Goal: Information Seeking & Learning: Learn about a topic

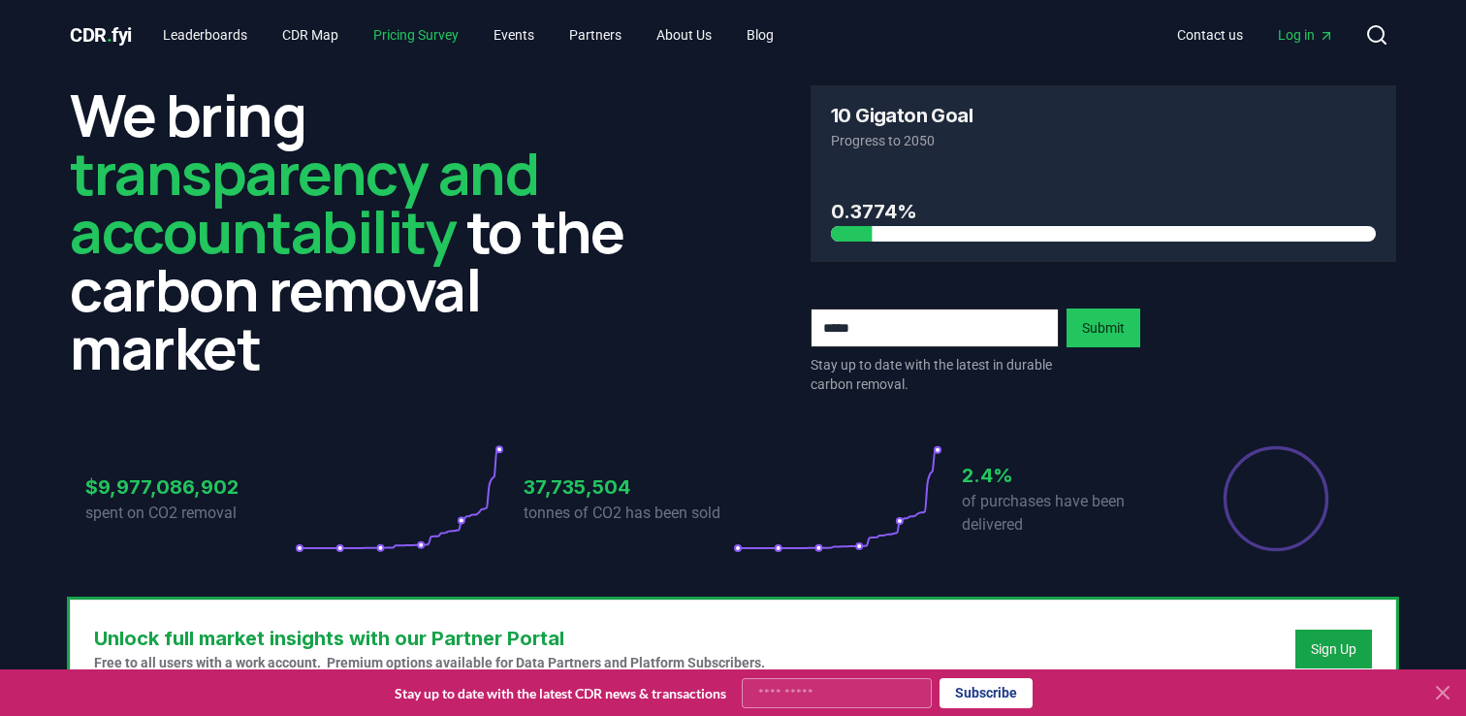
click at [432, 41] on link "Pricing Survey" at bounding box center [416, 34] width 116 height 35
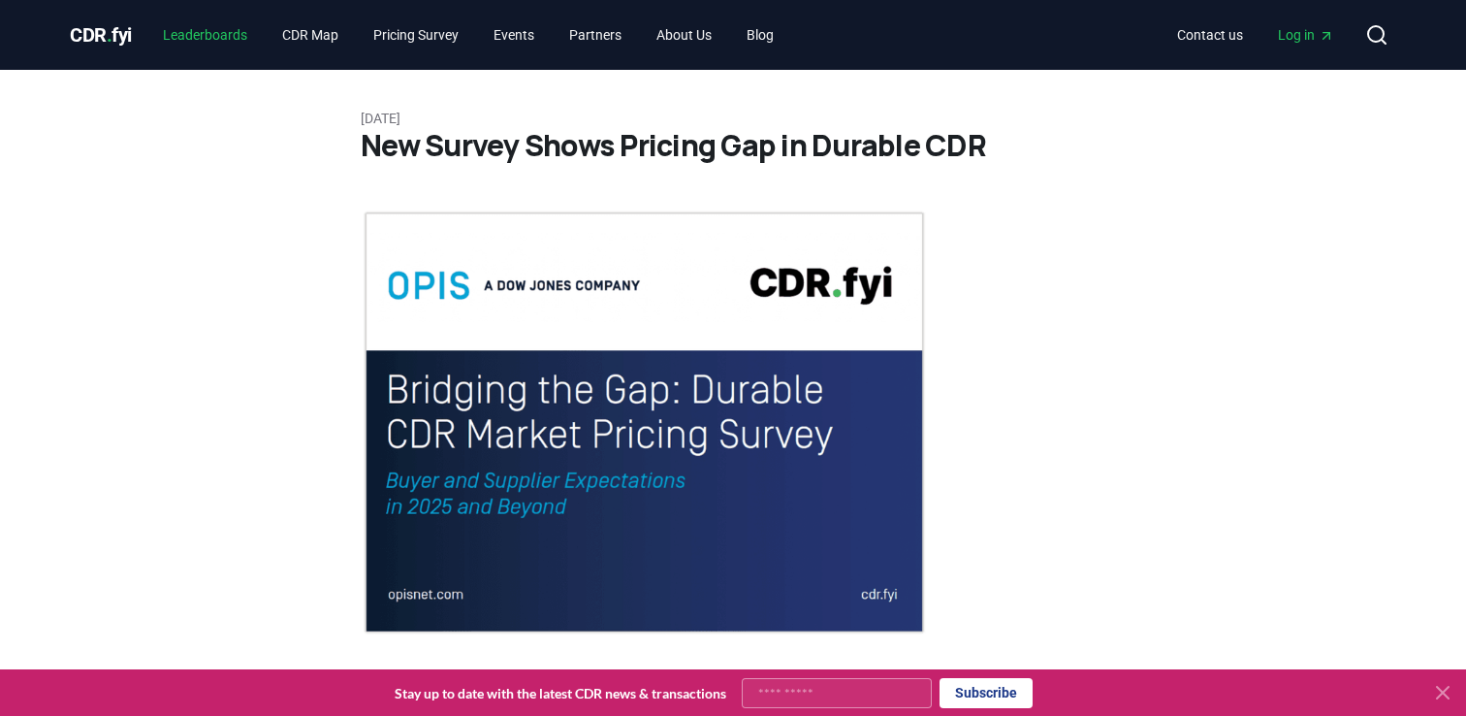
click at [209, 41] on link "Leaderboards" at bounding box center [204, 34] width 115 height 35
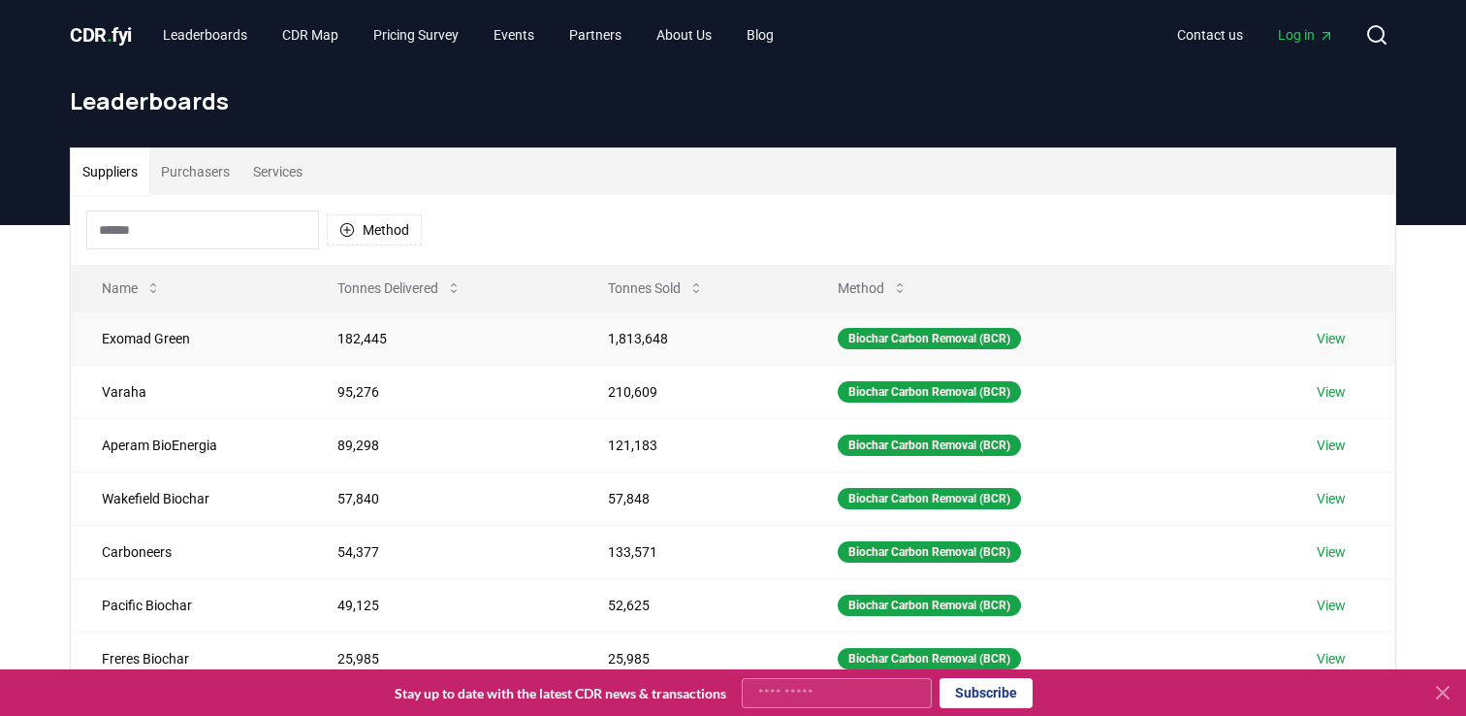
click at [523, 339] on td "182,445" at bounding box center [441, 337] width 271 height 53
click at [150, 341] on td "Exomad Green" at bounding box center [189, 337] width 236 height 53
click at [1328, 337] on link "View" at bounding box center [1331, 338] width 29 height 19
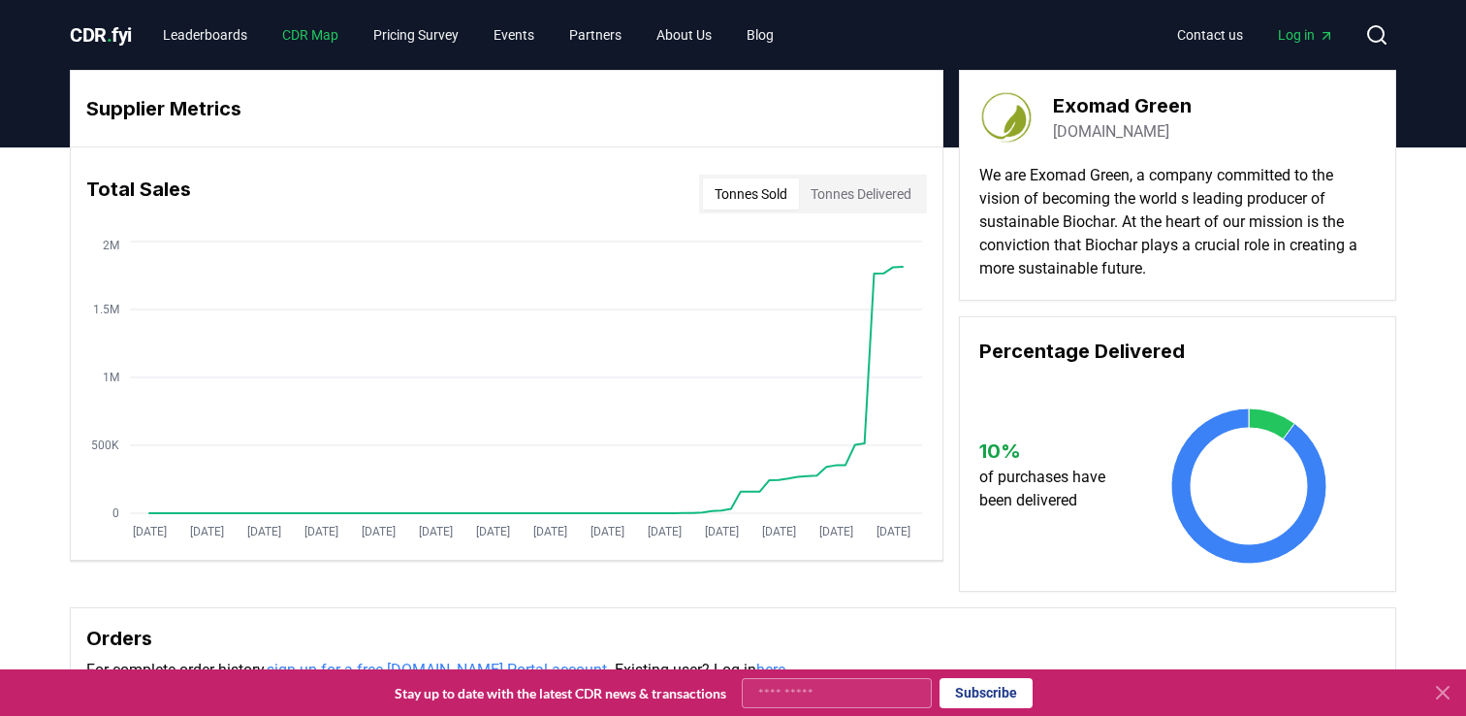
click at [312, 32] on link "CDR Map" at bounding box center [310, 34] width 87 height 35
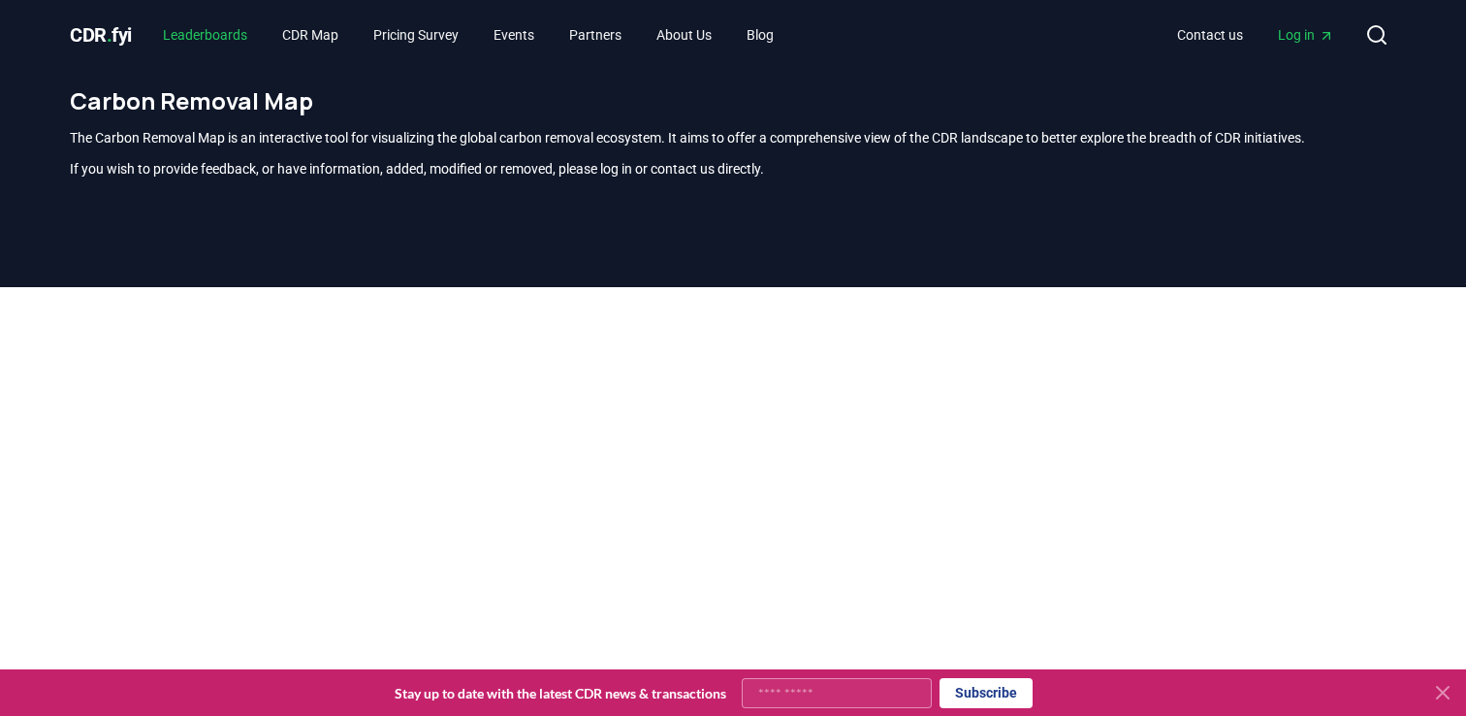
click at [230, 30] on link "Leaderboards" at bounding box center [204, 34] width 115 height 35
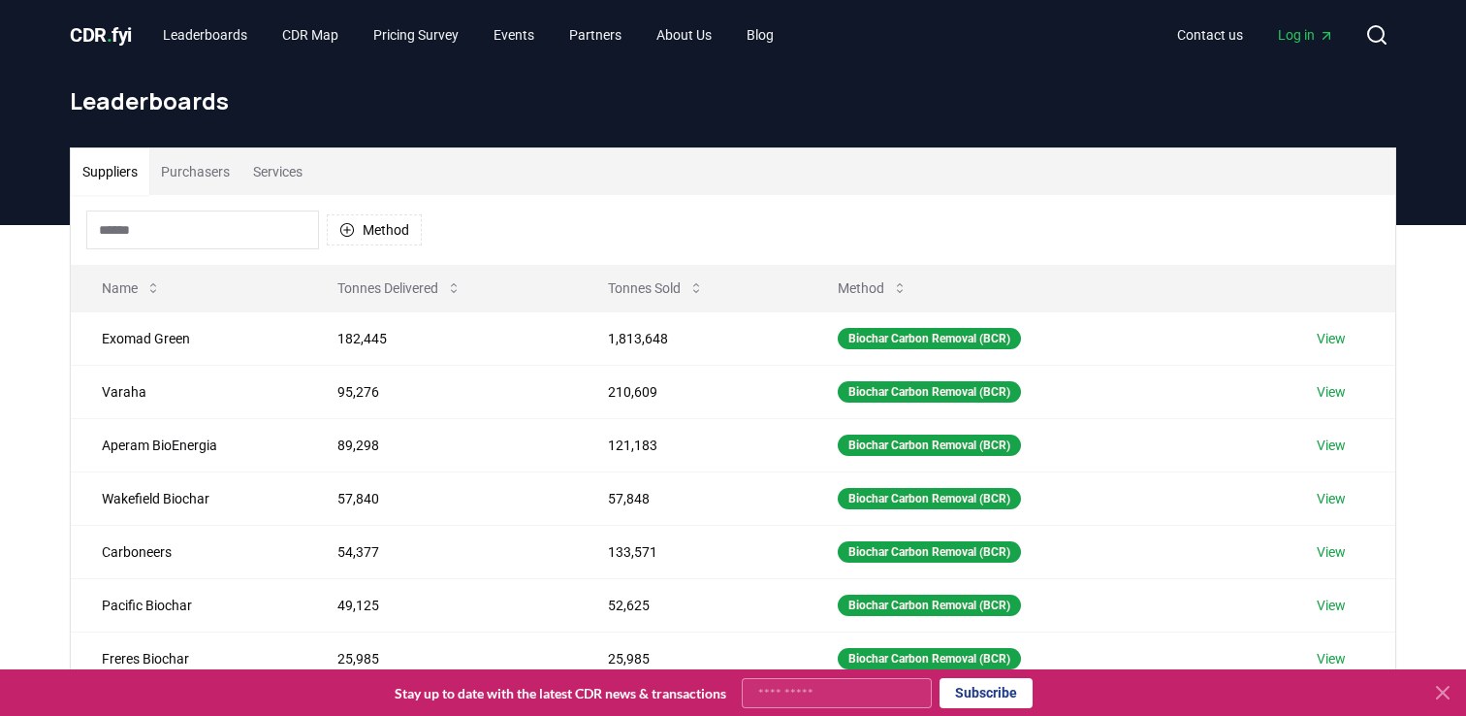
click at [206, 173] on button "Purchasers" at bounding box center [195, 171] width 92 height 47
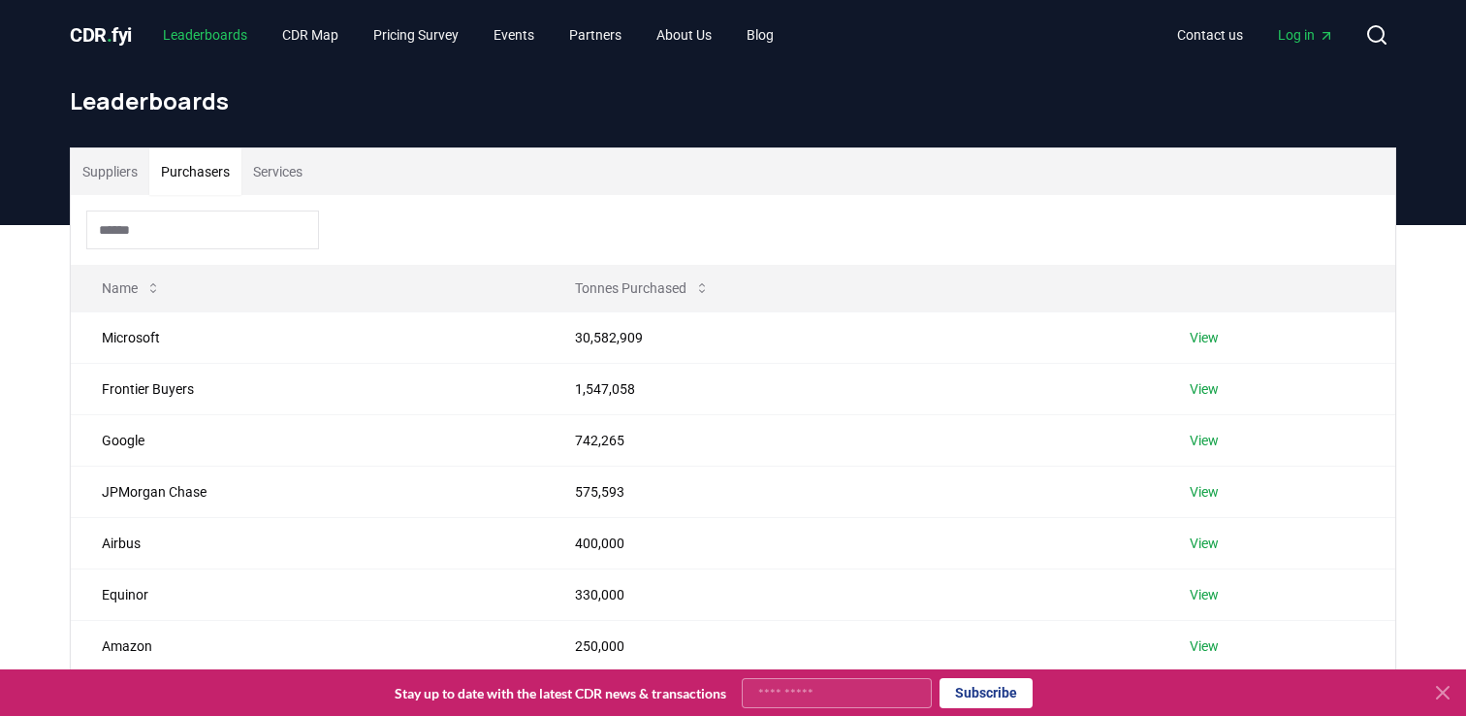
click at [188, 39] on link "Leaderboards" at bounding box center [204, 34] width 115 height 35
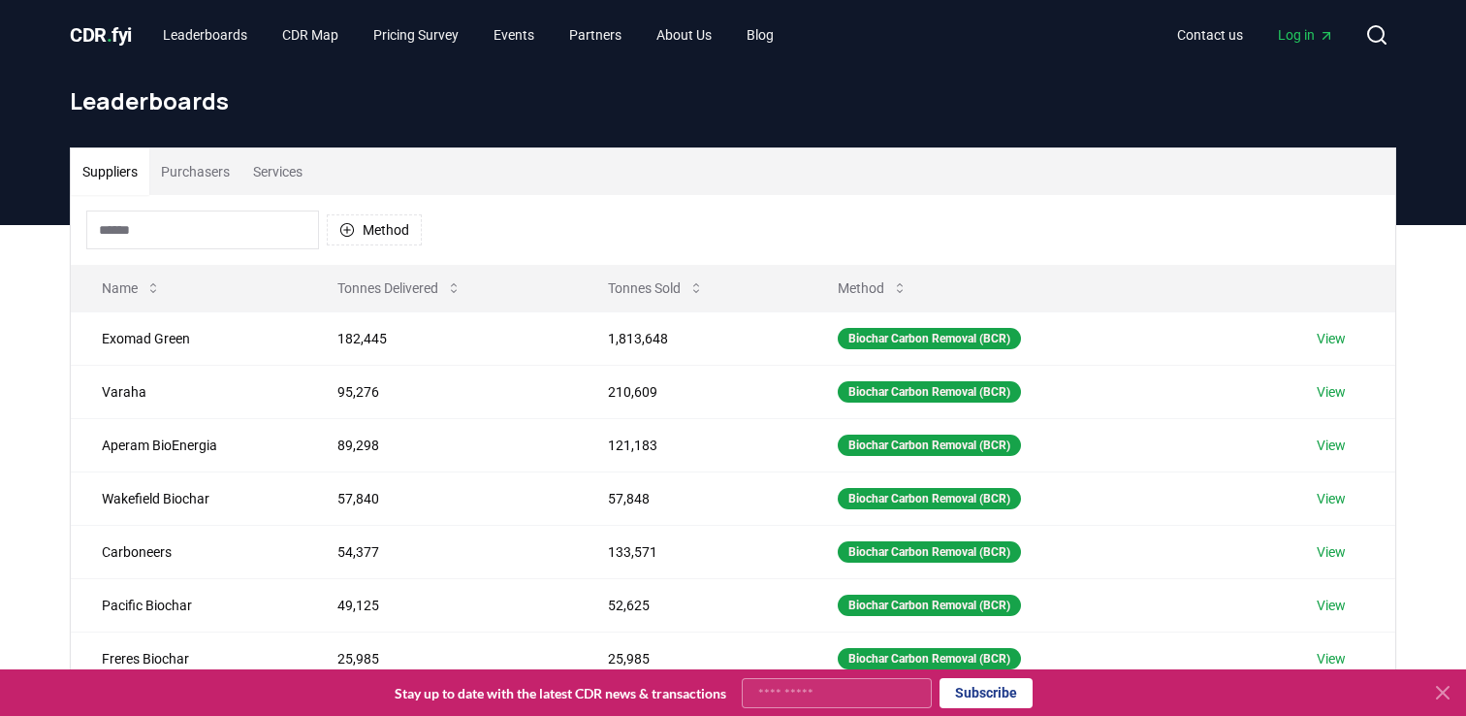
click at [120, 171] on button "Suppliers" at bounding box center [110, 171] width 79 height 47
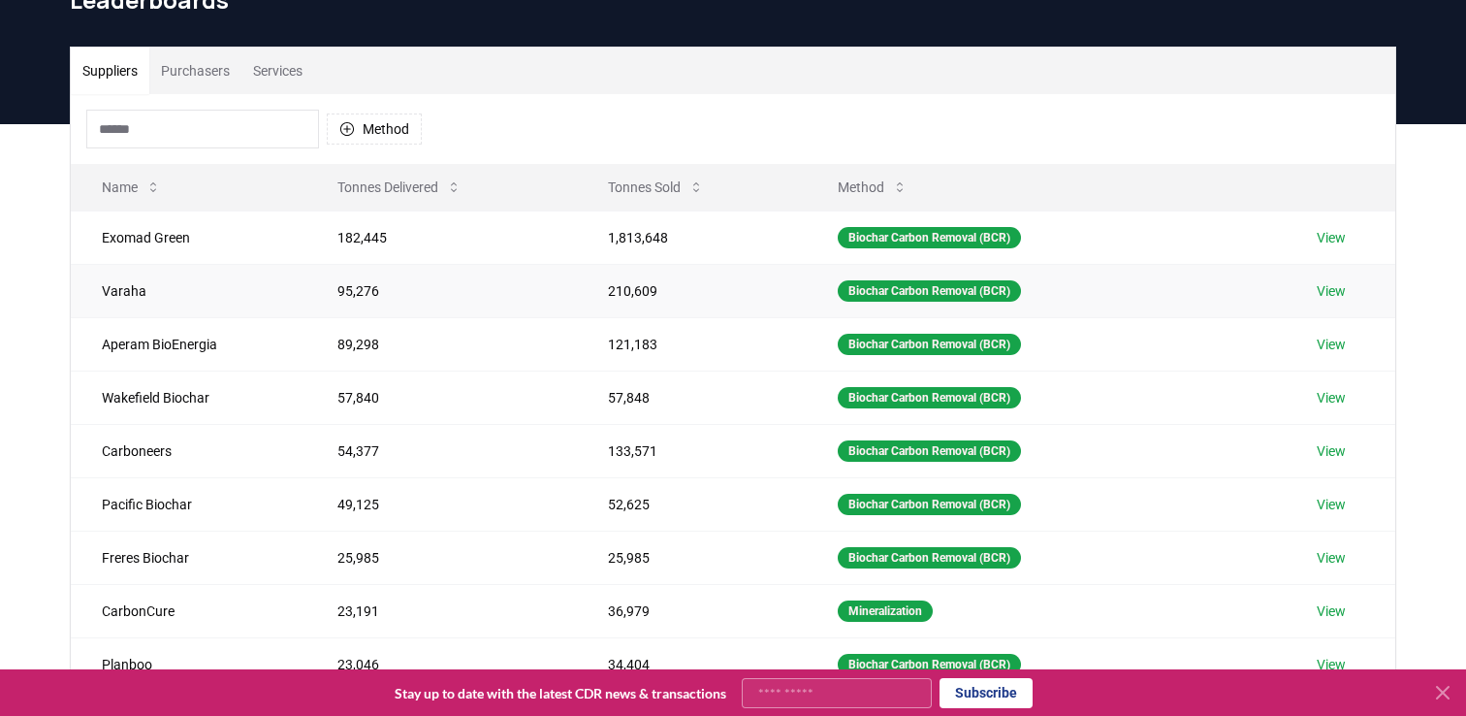
scroll to position [99, 0]
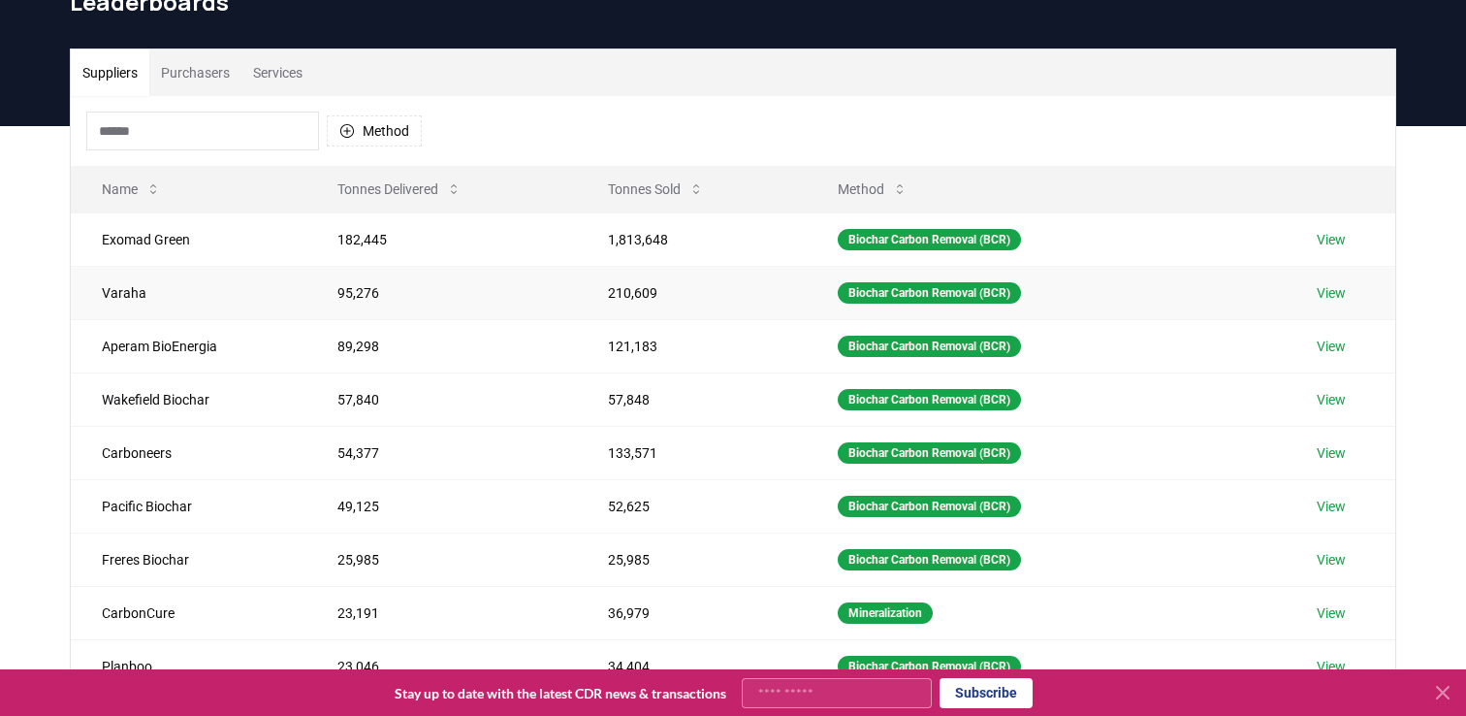
click at [1354, 290] on td "View" at bounding box center [1341, 292] width 111 height 53
click at [1342, 290] on link "View" at bounding box center [1331, 292] width 29 height 19
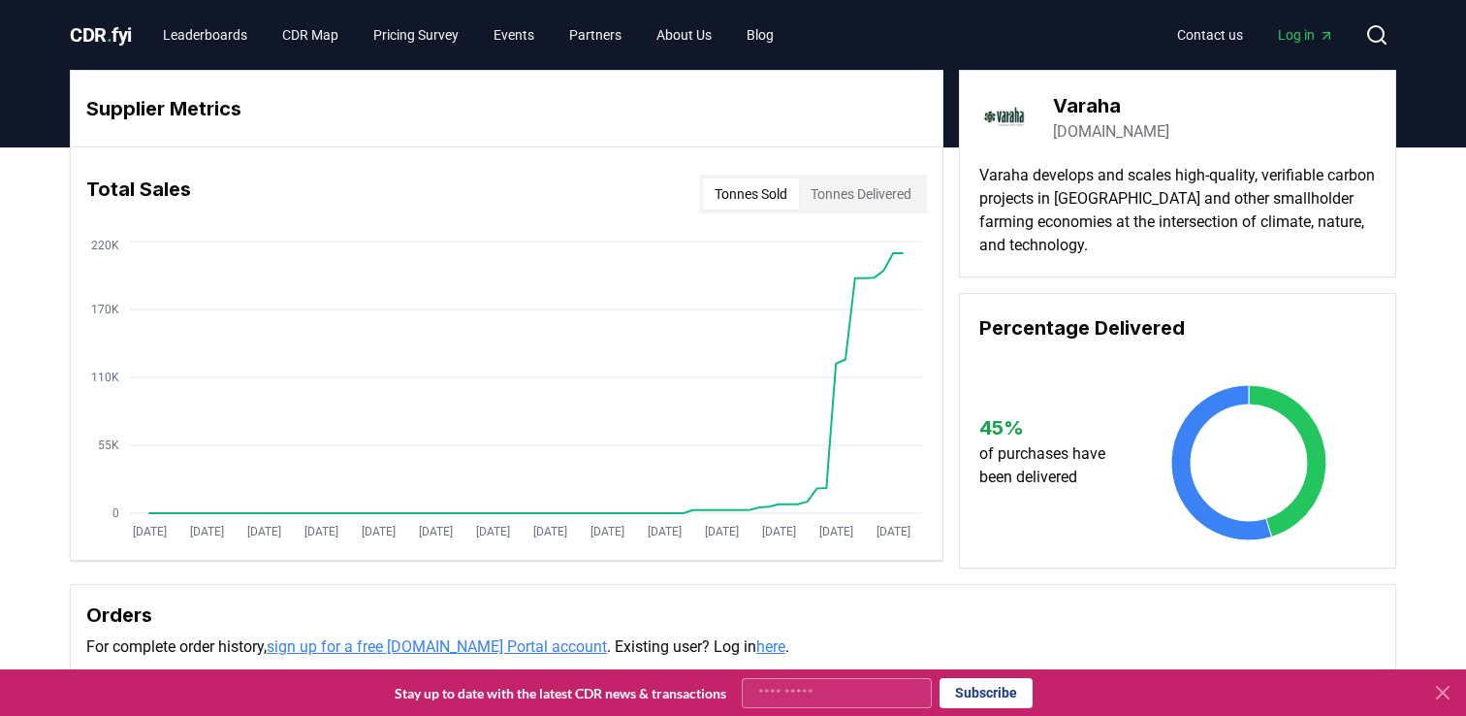
click at [725, 190] on button "Tonnes Sold" at bounding box center [751, 193] width 96 height 31
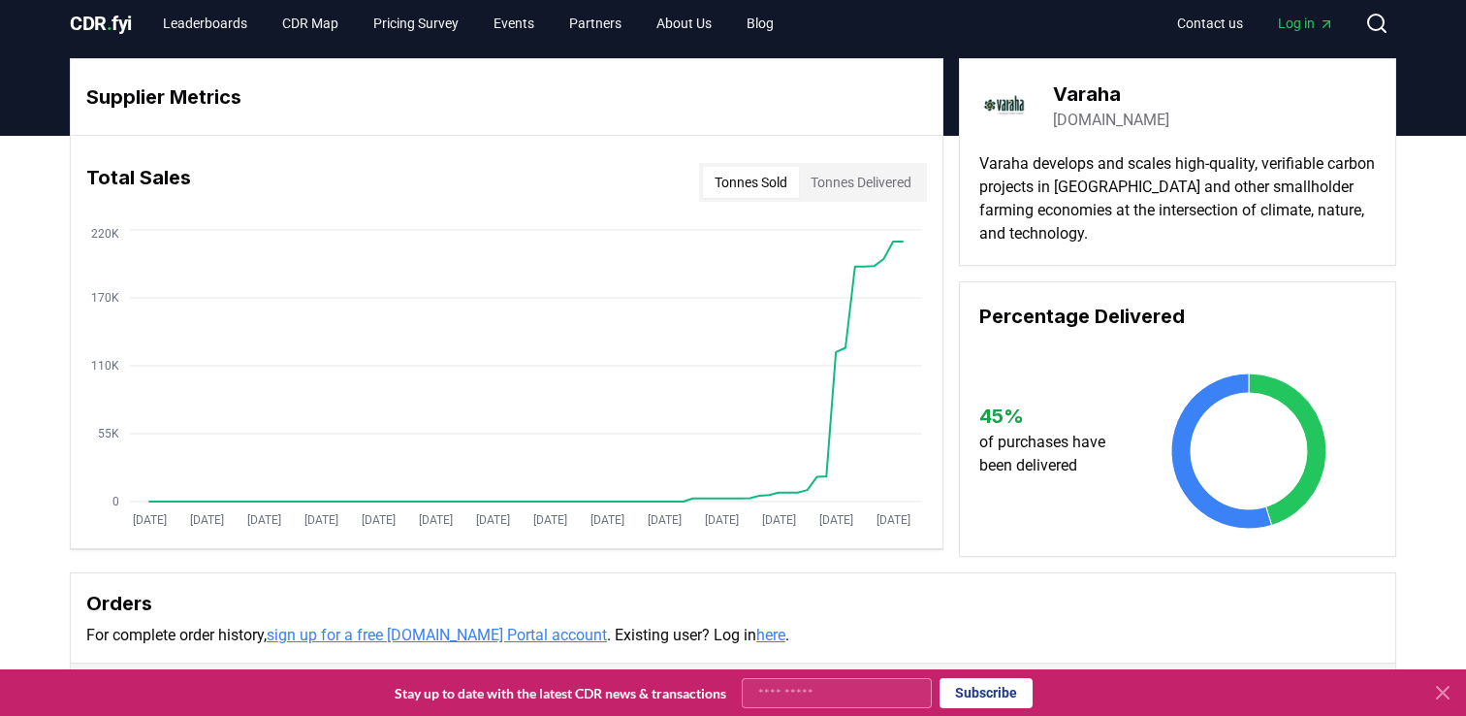
click at [729, 184] on button "Tonnes Sold" at bounding box center [751, 182] width 96 height 31
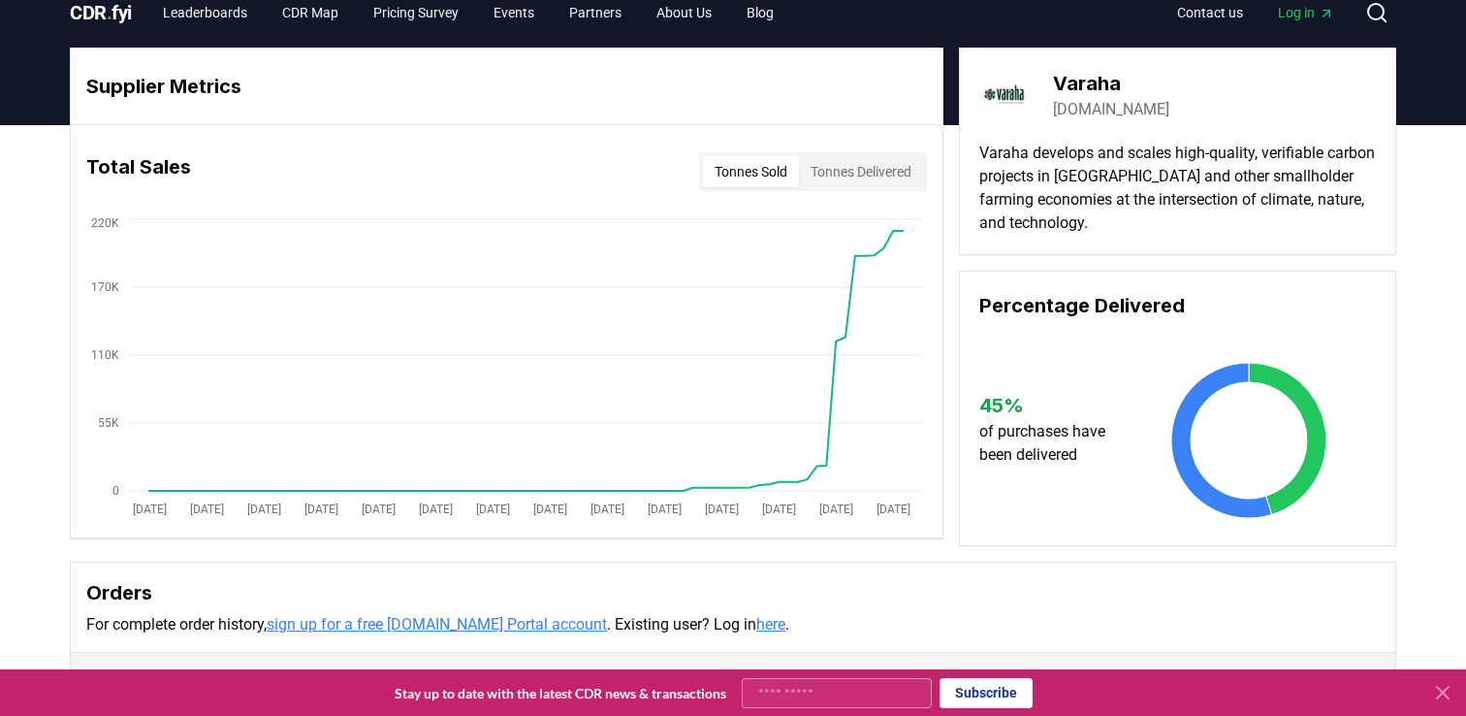
click at [843, 179] on button "Tonnes Delivered" at bounding box center [861, 171] width 124 height 31
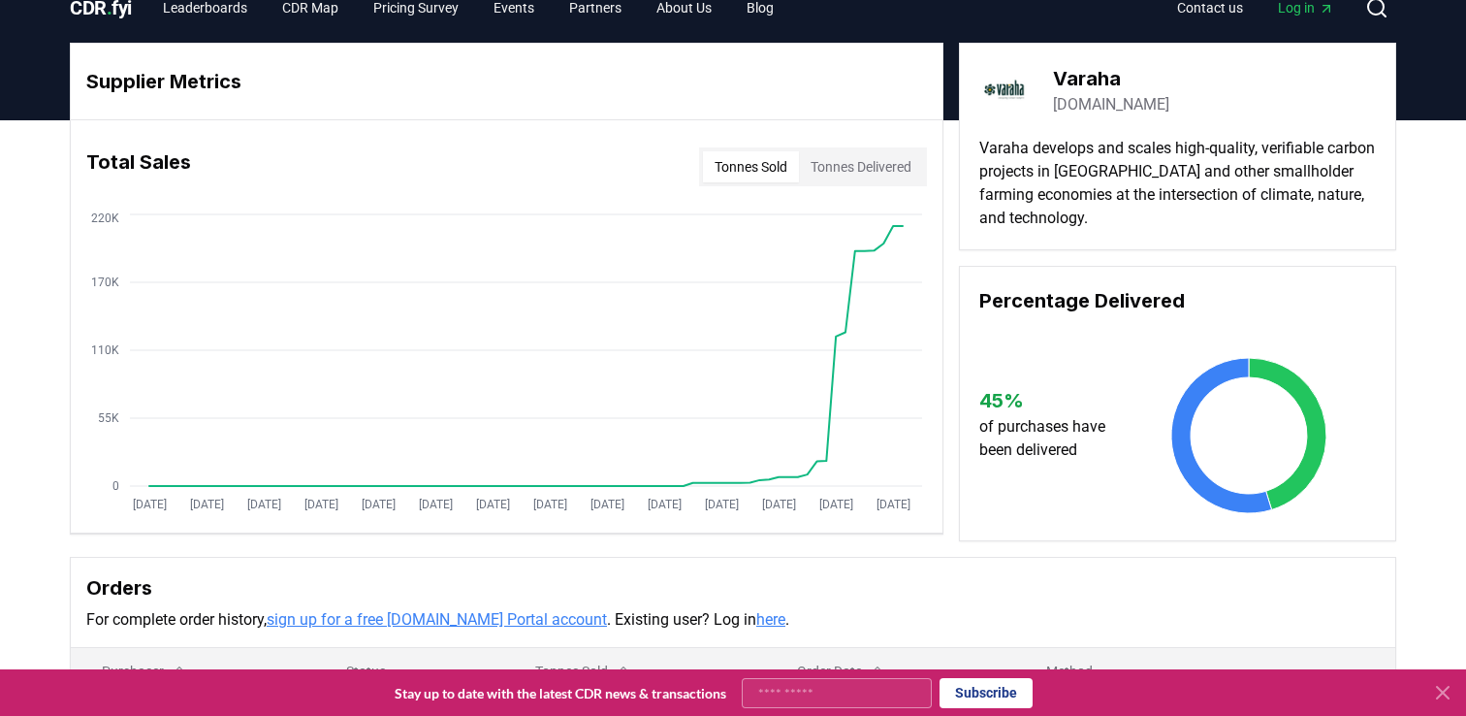
click at [768, 171] on button "Tonnes Sold" at bounding box center [751, 166] width 96 height 31
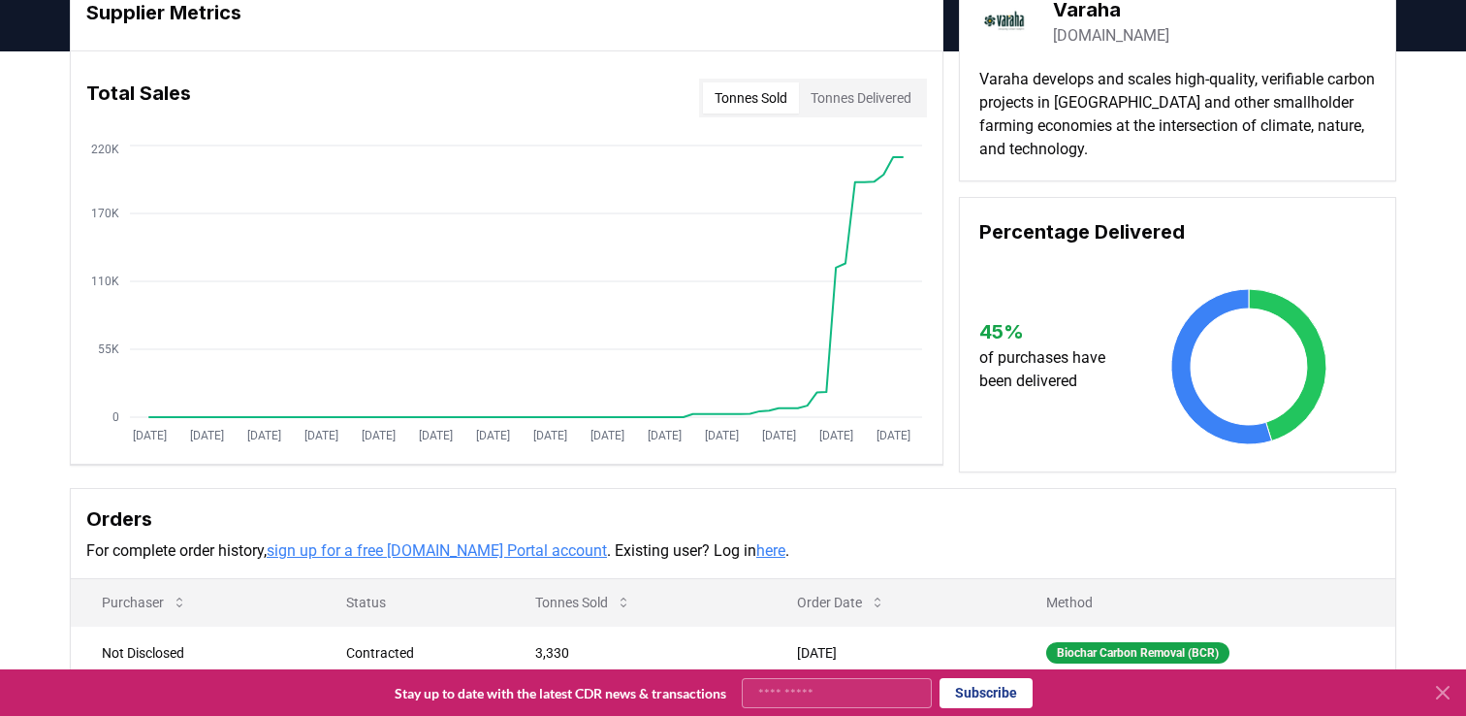
scroll to position [0, 0]
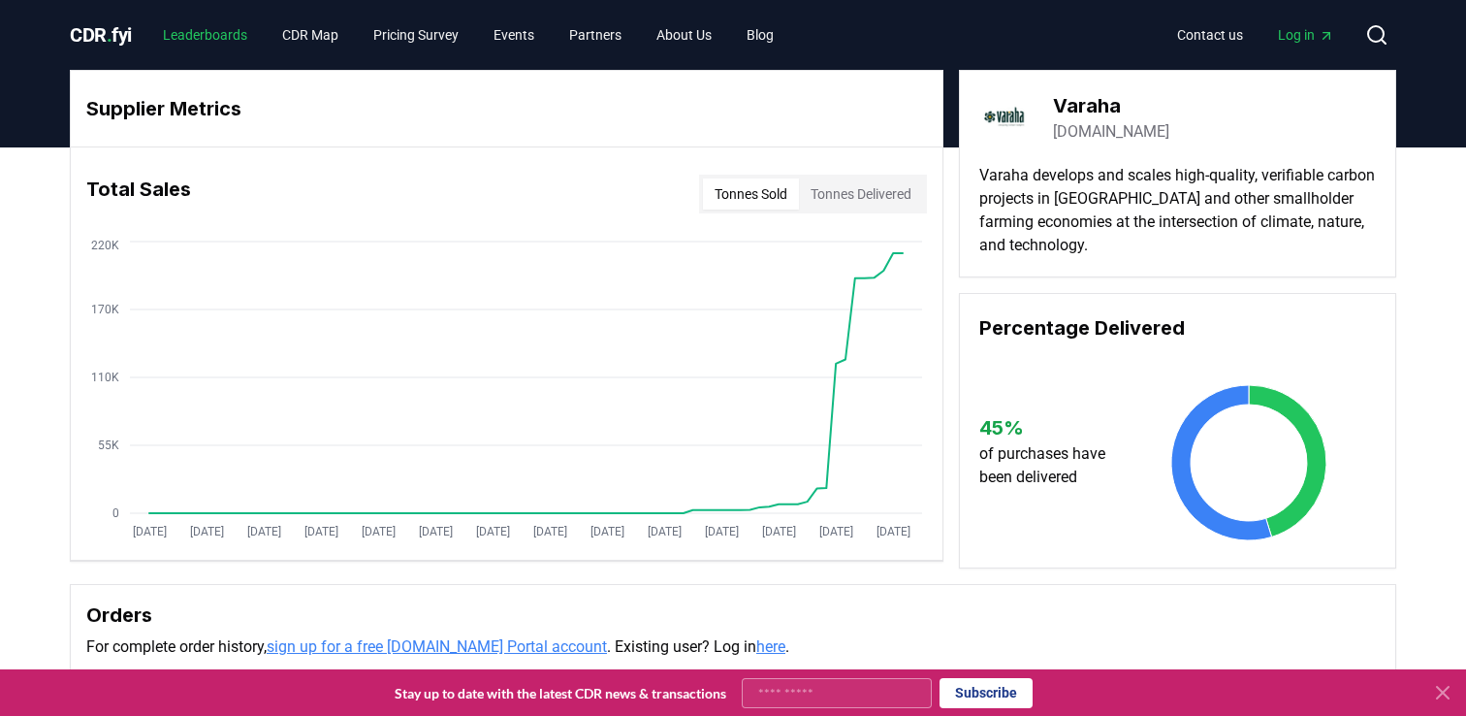
click at [204, 37] on link "Leaderboards" at bounding box center [204, 34] width 115 height 35
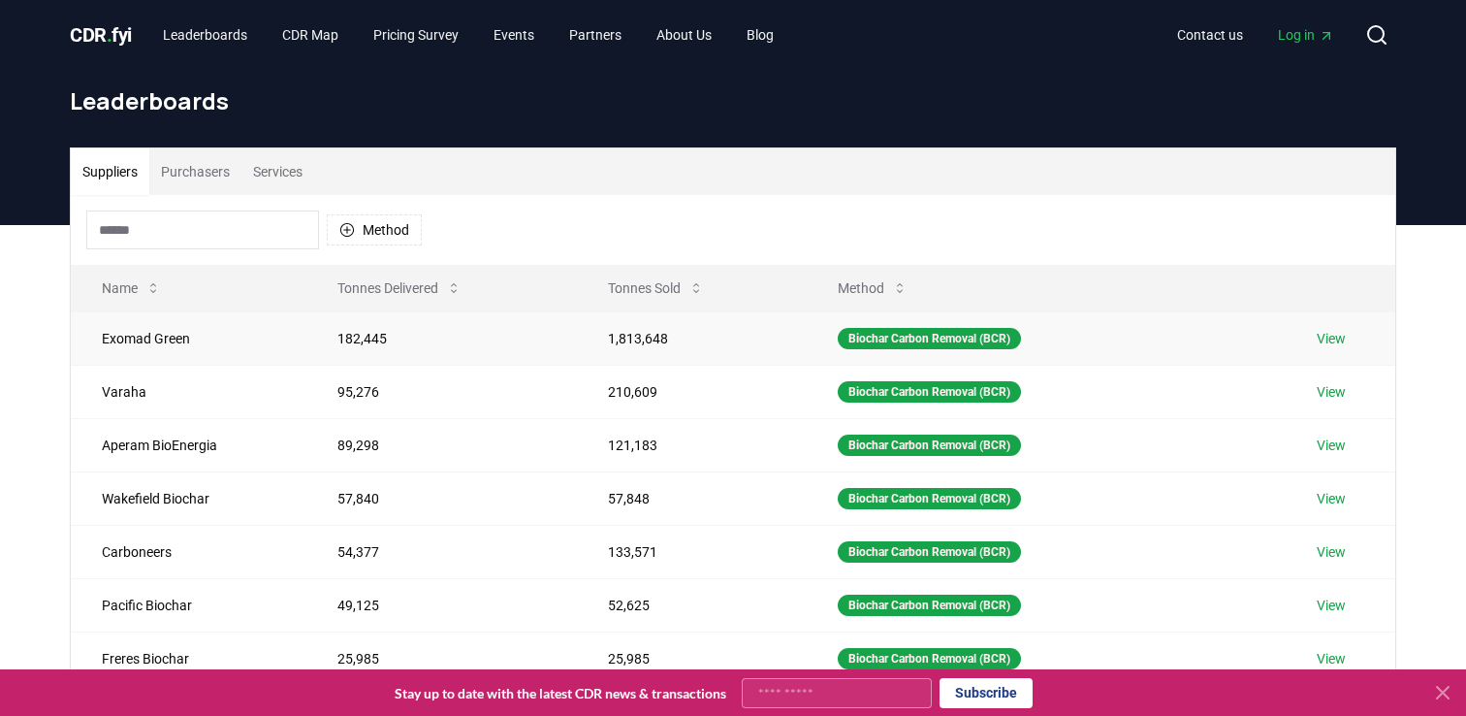
click at [227, 338] on td "Exomad Green" at bounding box center [189, 337] width 236 height 53
click at [1262, 341] on td "Biochar Carbon Removal (BCR)" at bounding box center [1046, 337] width 478 height 53
click at [1318, 336] on td "View" at bounding box center [1341, 337] width 111 height 53
click at [1330, 337] on link "View" at bounding box center [1331, 338] width 29 height 19
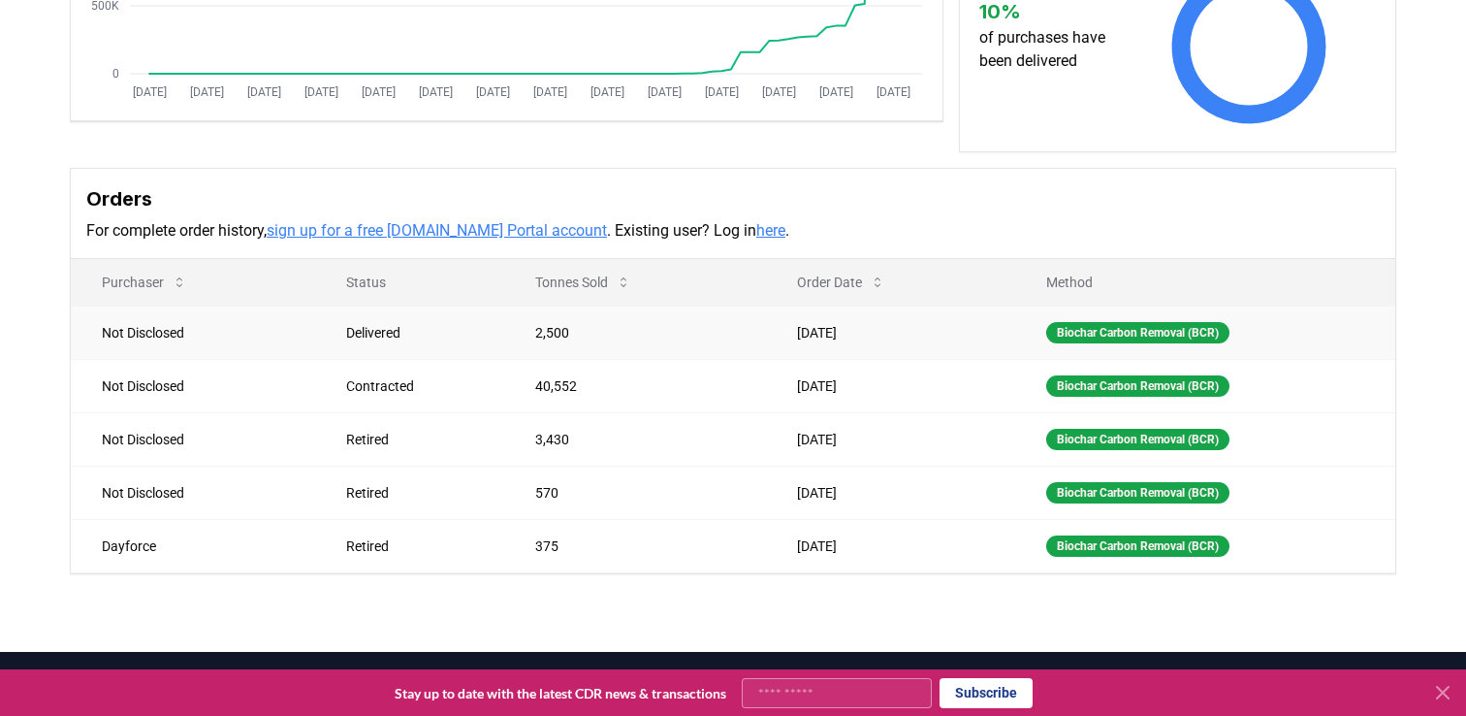
scroll to position [461, 0]
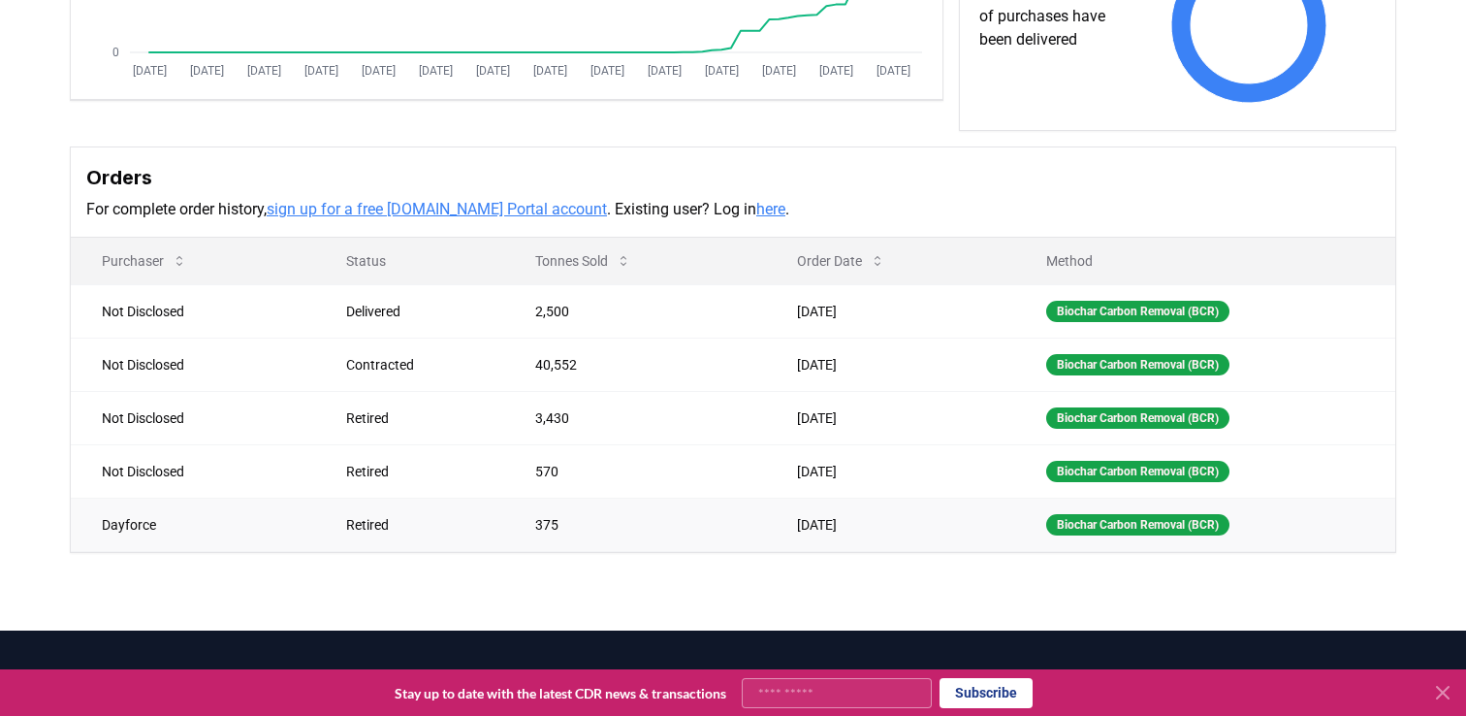
click at [631, 530] on td "375" at bounding box center [635, 523] width 262 height 53
click at [597, 524] on td "375" at bounding box center [635, 523] width 262 height 53
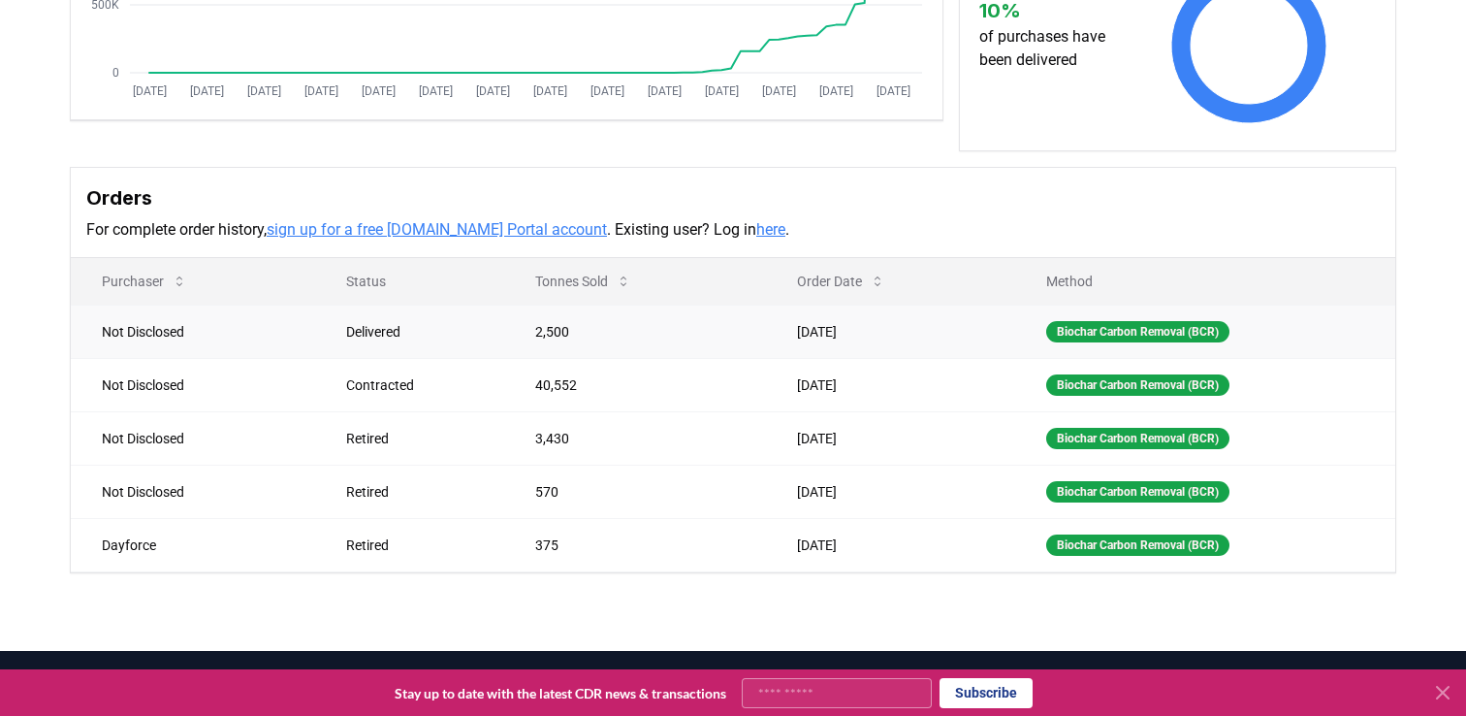
click at [365, 334] on div "Delivered" at bounding box center [417, 331] width 143 height 19
click at [272, 333] on td "Not Disclosed" at bounding box center [193, 331] width 244 height 53
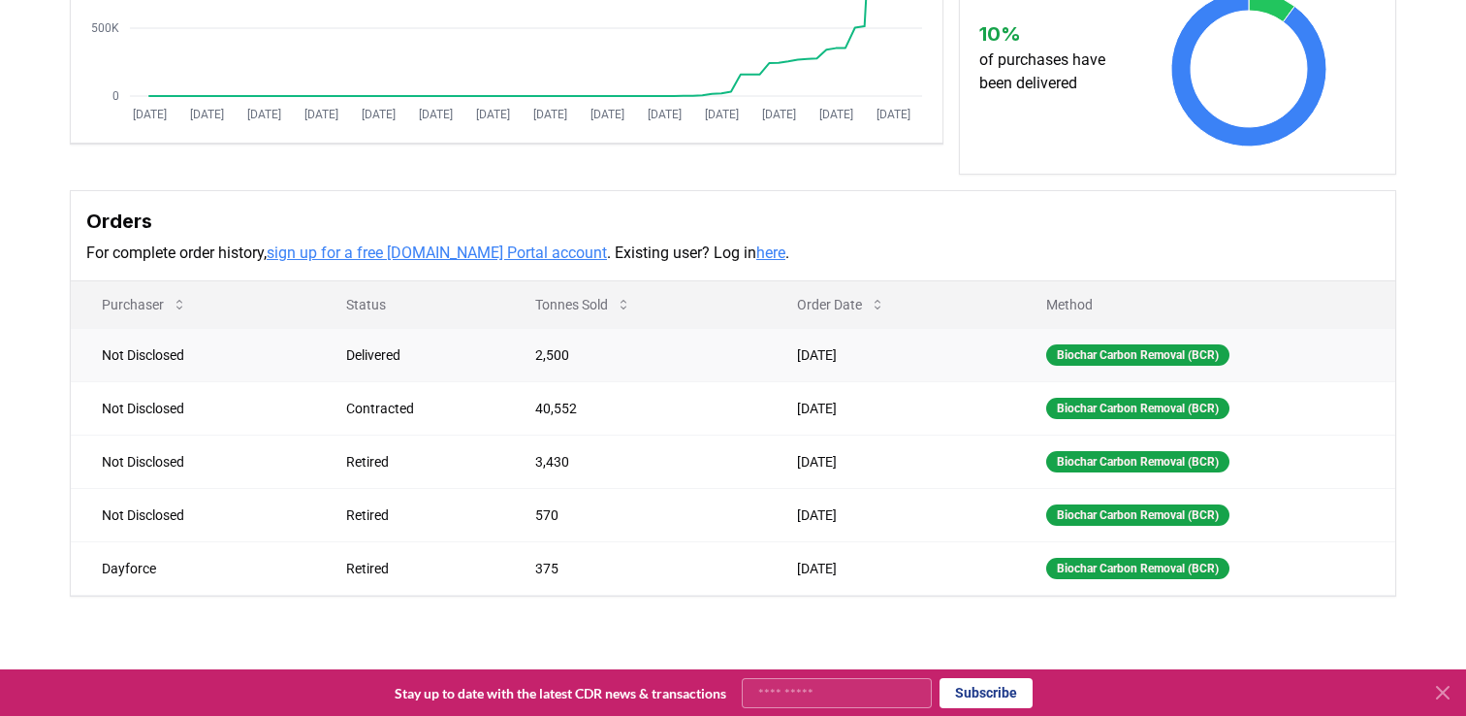
scroll to position [0, 0]
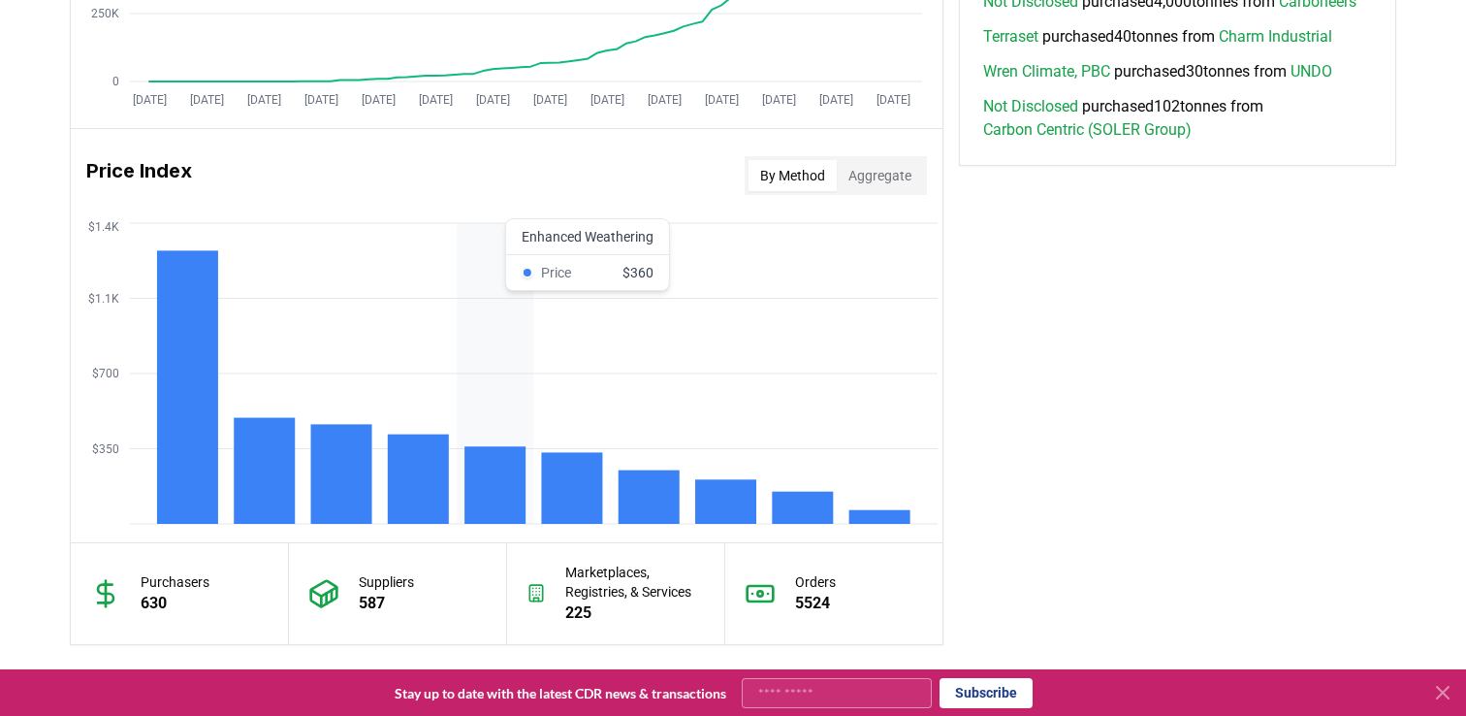
scroll to position [1492, 0]
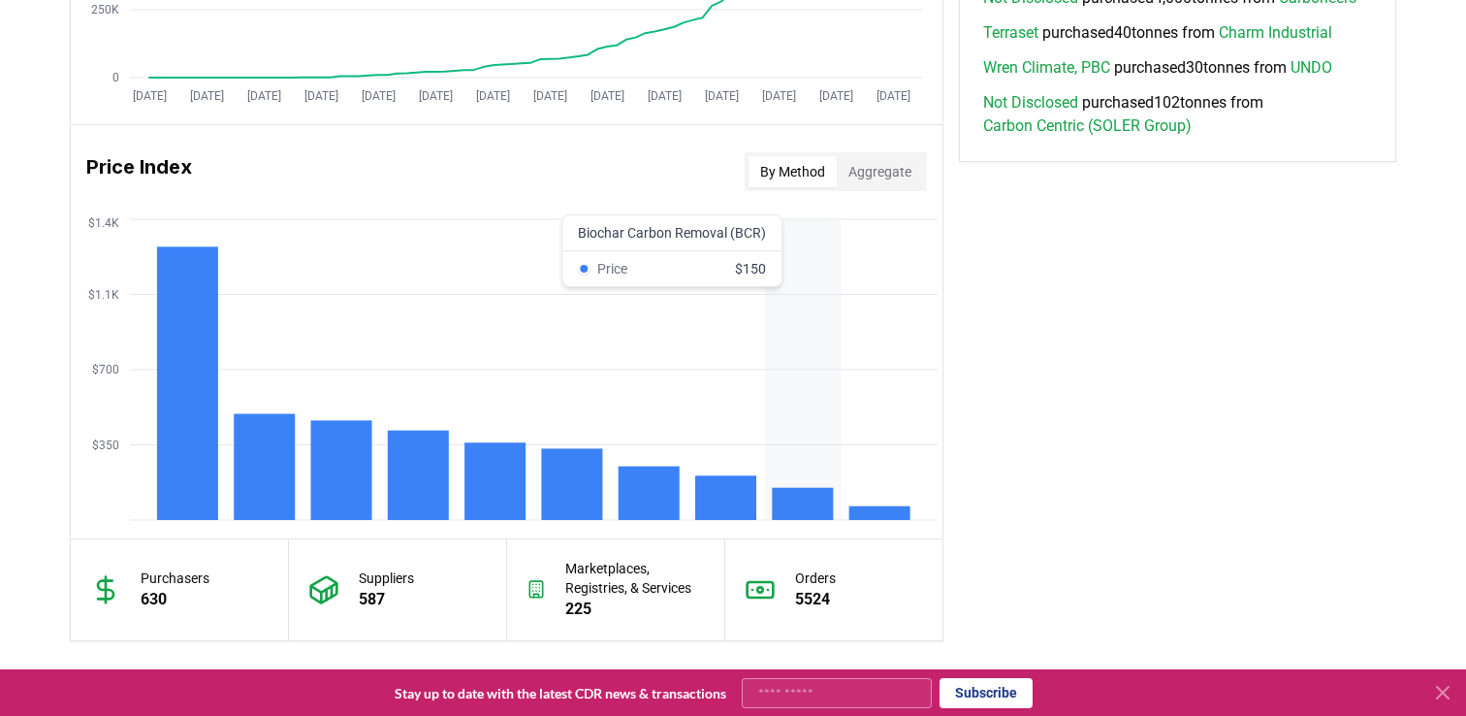
click at [804, 496] on rect at bounding box center [802, 504] width 61 height 32
click at [796, 509] on rect at bounding box center [802, 504] width 61 height 32
click at [804, 403] on icon "$350 $700 $1.1K $1.4K" at bounding box center [507, 369] width 872 height 310
click at [800, 374] on icon "$350 $700 $1.1K $1.4K" at bounding box center [507, 369] width 872 height 310
